Goal: Information Seeking & Learning: Learn about a topic

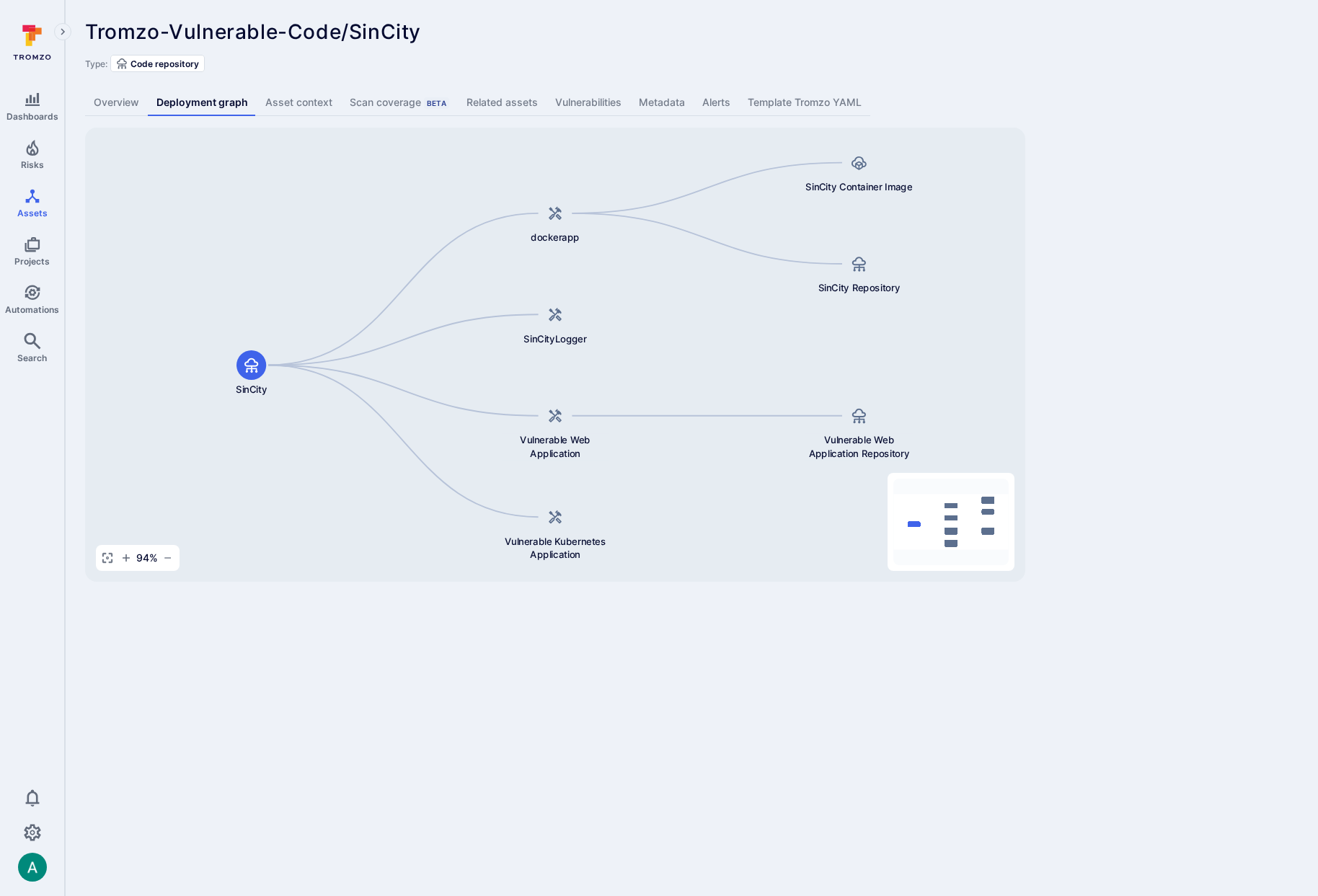
click at [1214, 264] on div "Tromzo-Vulnerable-Code/SinCity ... Show more Type: Code repository Overview Dep…" at bounding box center [692, 300] width 1253 height 602
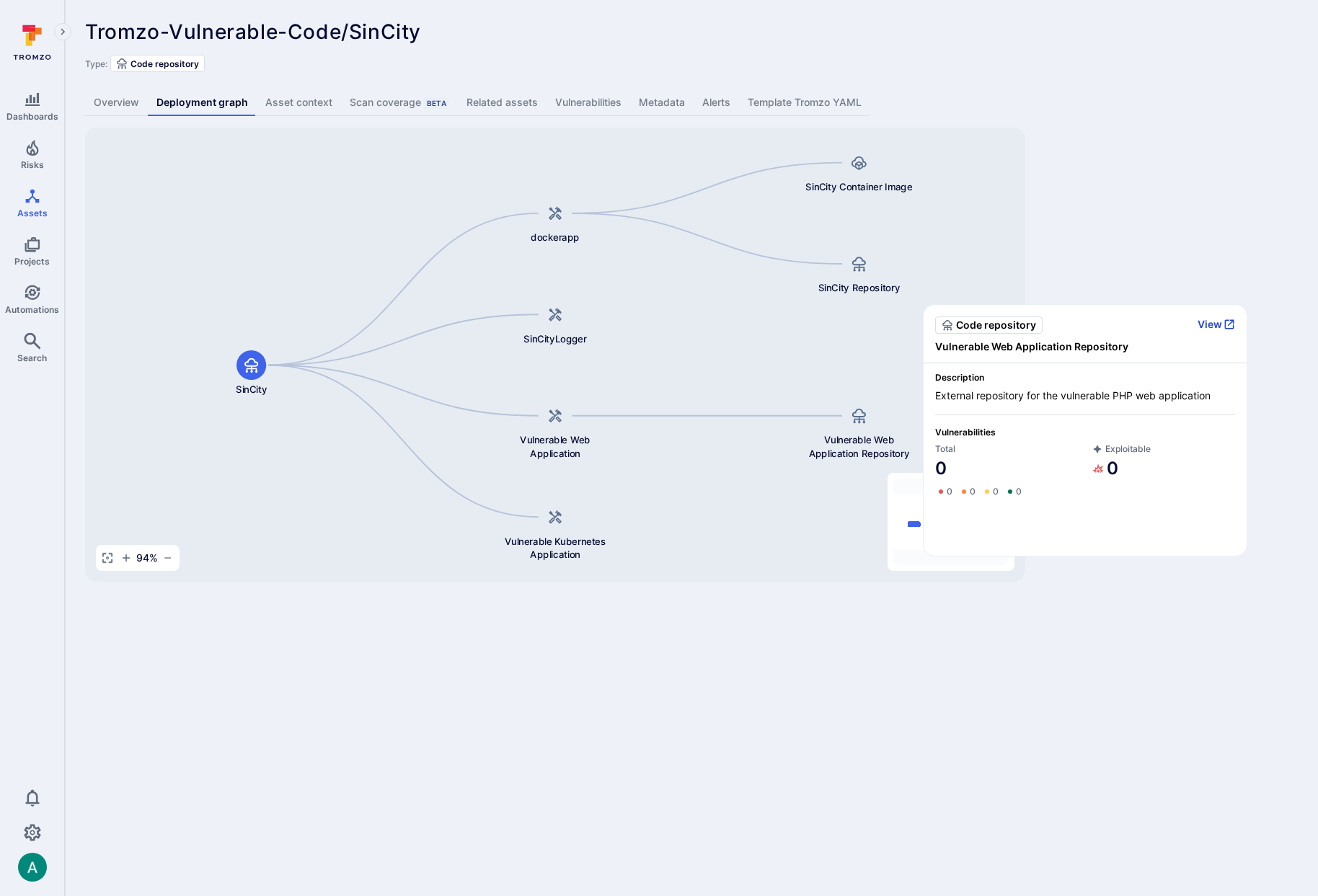
click at [1217, 322] on button "View" at bounding box center [1217, 324] width 38 height 13
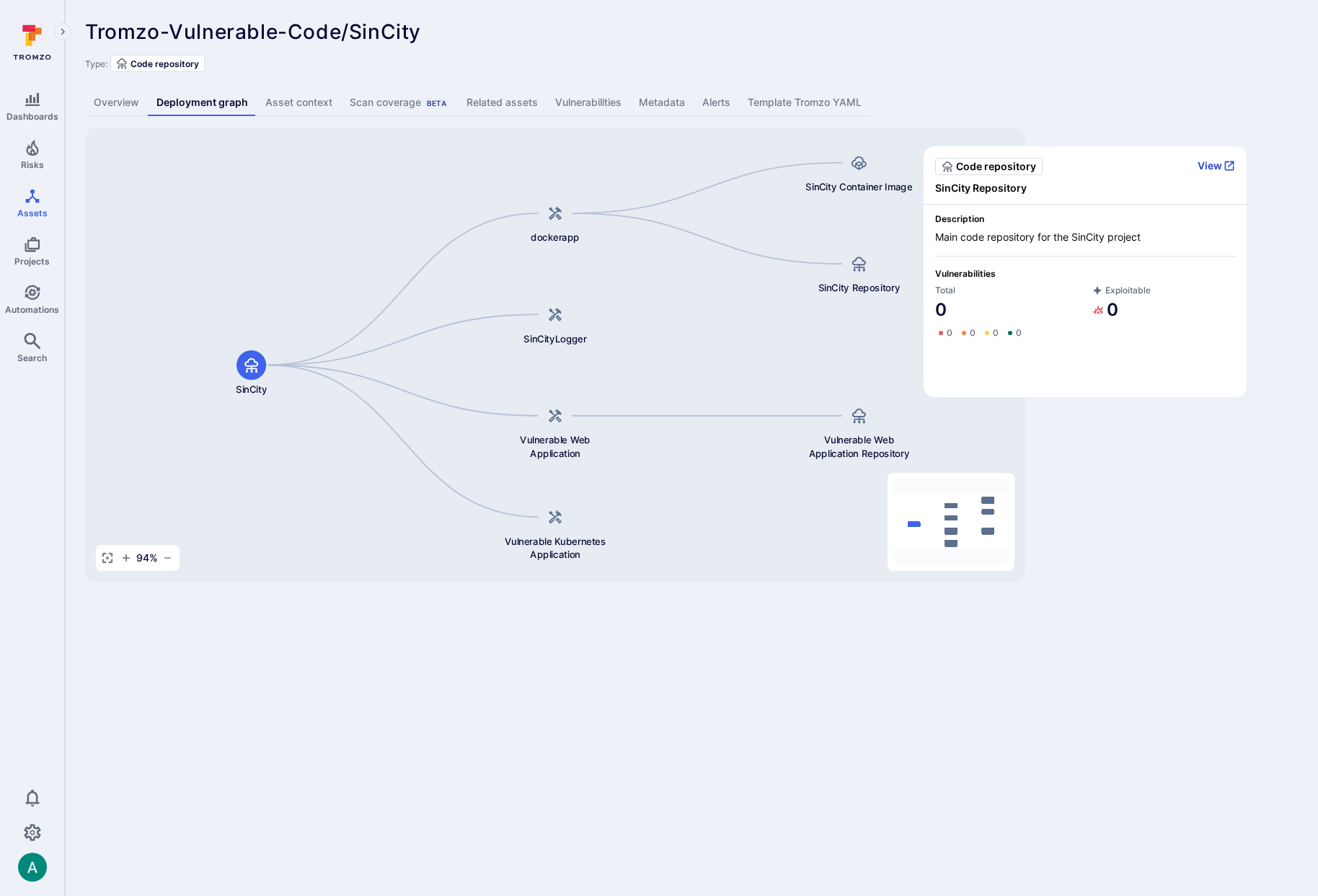
click at [1220, 164] on button "View" at bounding box center [1217, 166] width 38 height 13
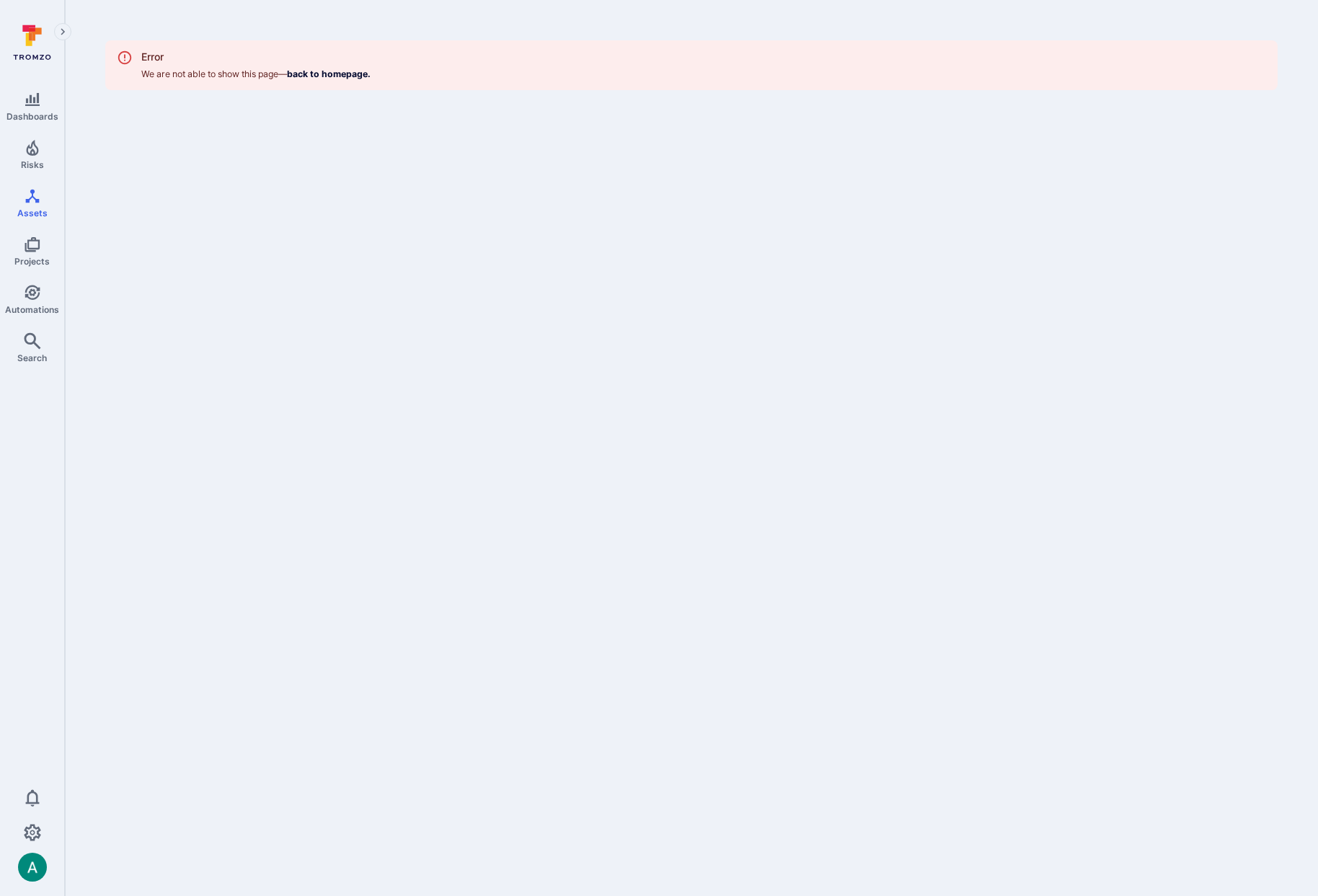
drag, startPoint x: 991, startPoint y: 472, endPoint x: 903, endPoint y: 421, distance: 101.7
click at [990, 470] on body "Dashboards Risks Assets Projects Automations Search 0 Assets Assets Pull reques…" at bounding box center [659, 448] width 1318 height 896
